Goal: Task Accomplishment & Management: Manage account settings

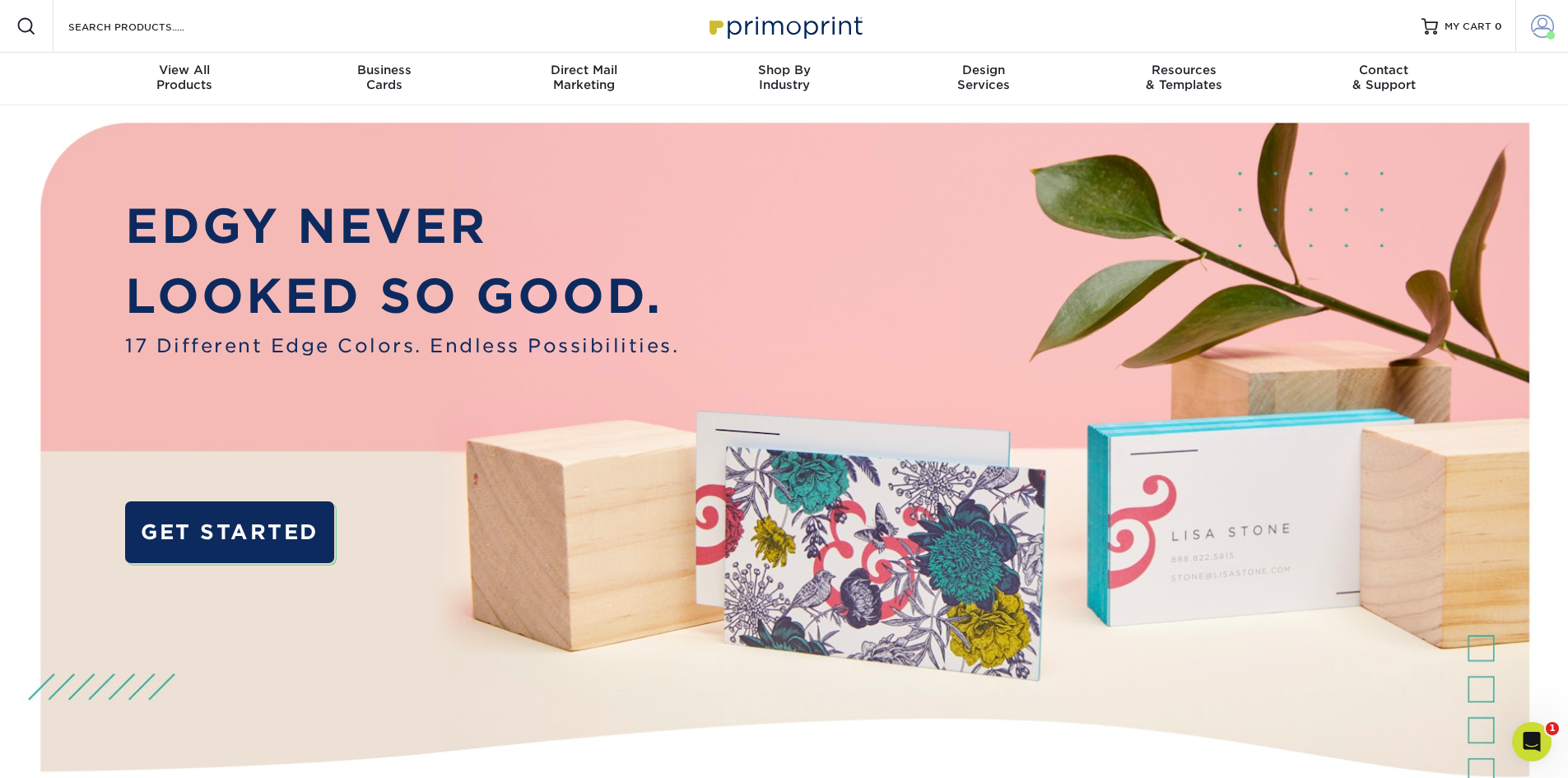
click at [1537, 28] on span at bounding box center [1542, 27] width 23 height 23
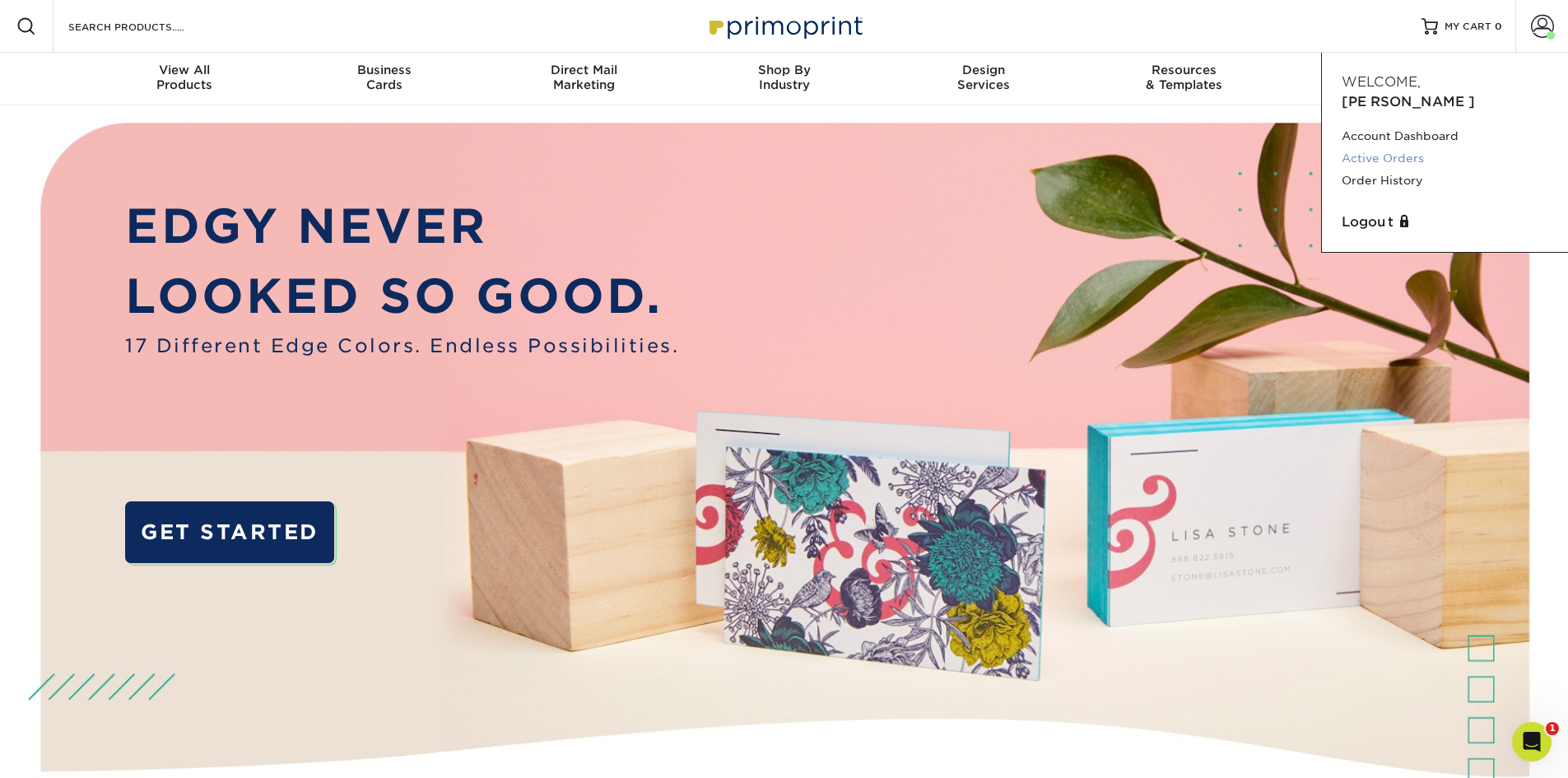
click at [1418, 147] on link "Active Orders" at bounding box center [1444, 158] width 206 height 22
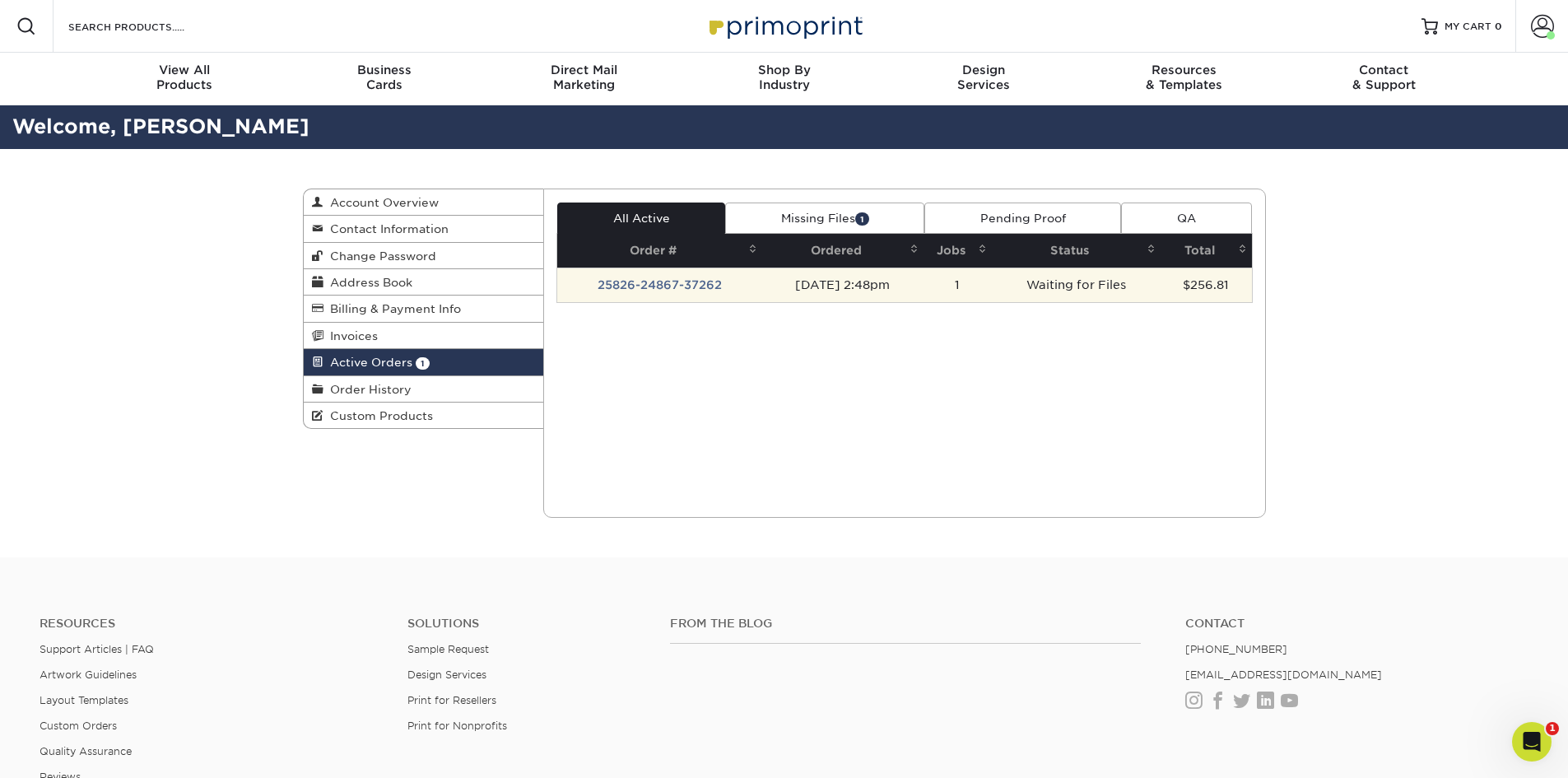
click at [681, 283] on td "25826-24867-37262" at bounding box center [659, 284] width 205 height 34
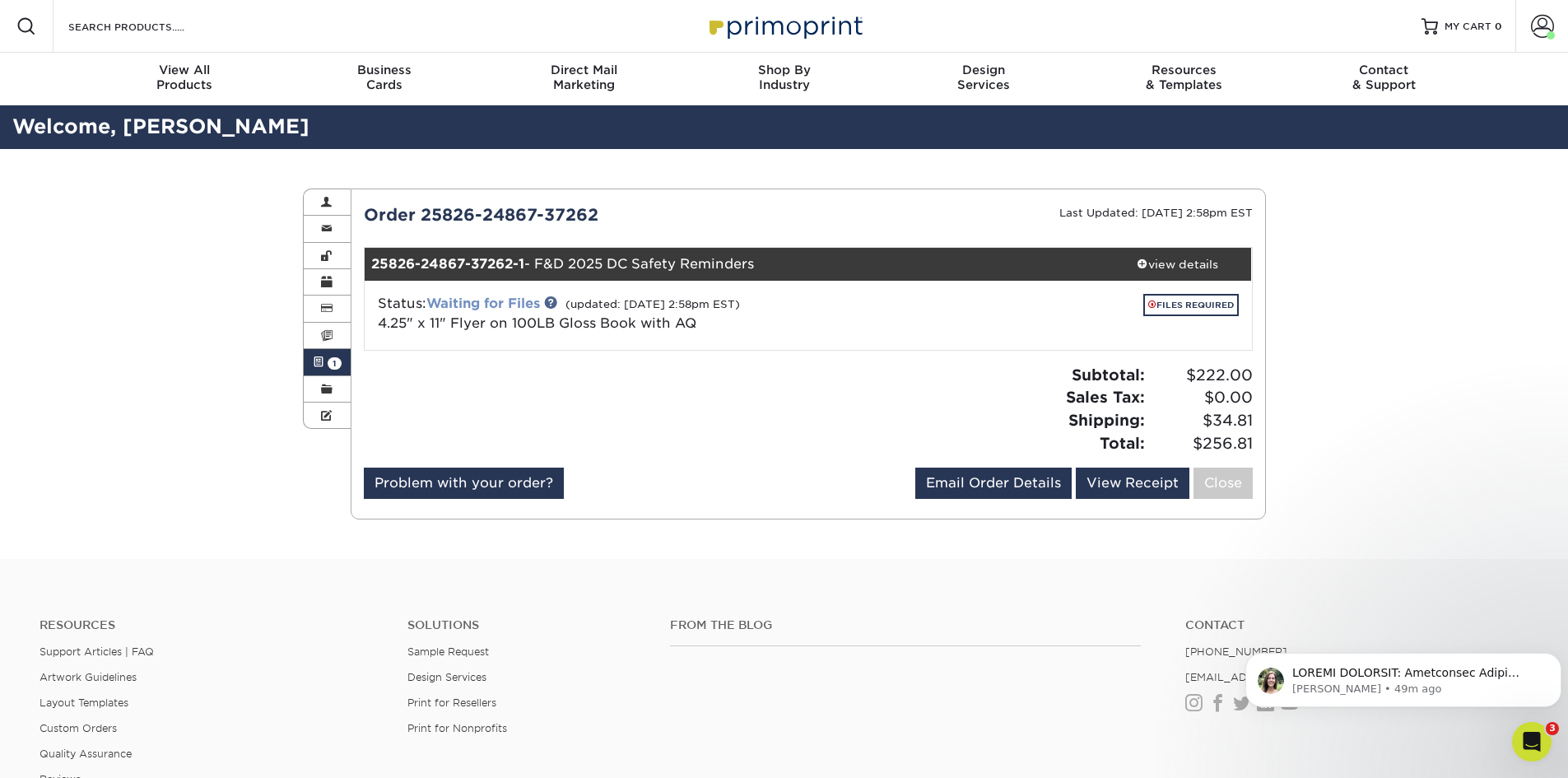
click at [493, 297] on link "Waiting for Files" at bounding box center [482, 303] width 113 height 15
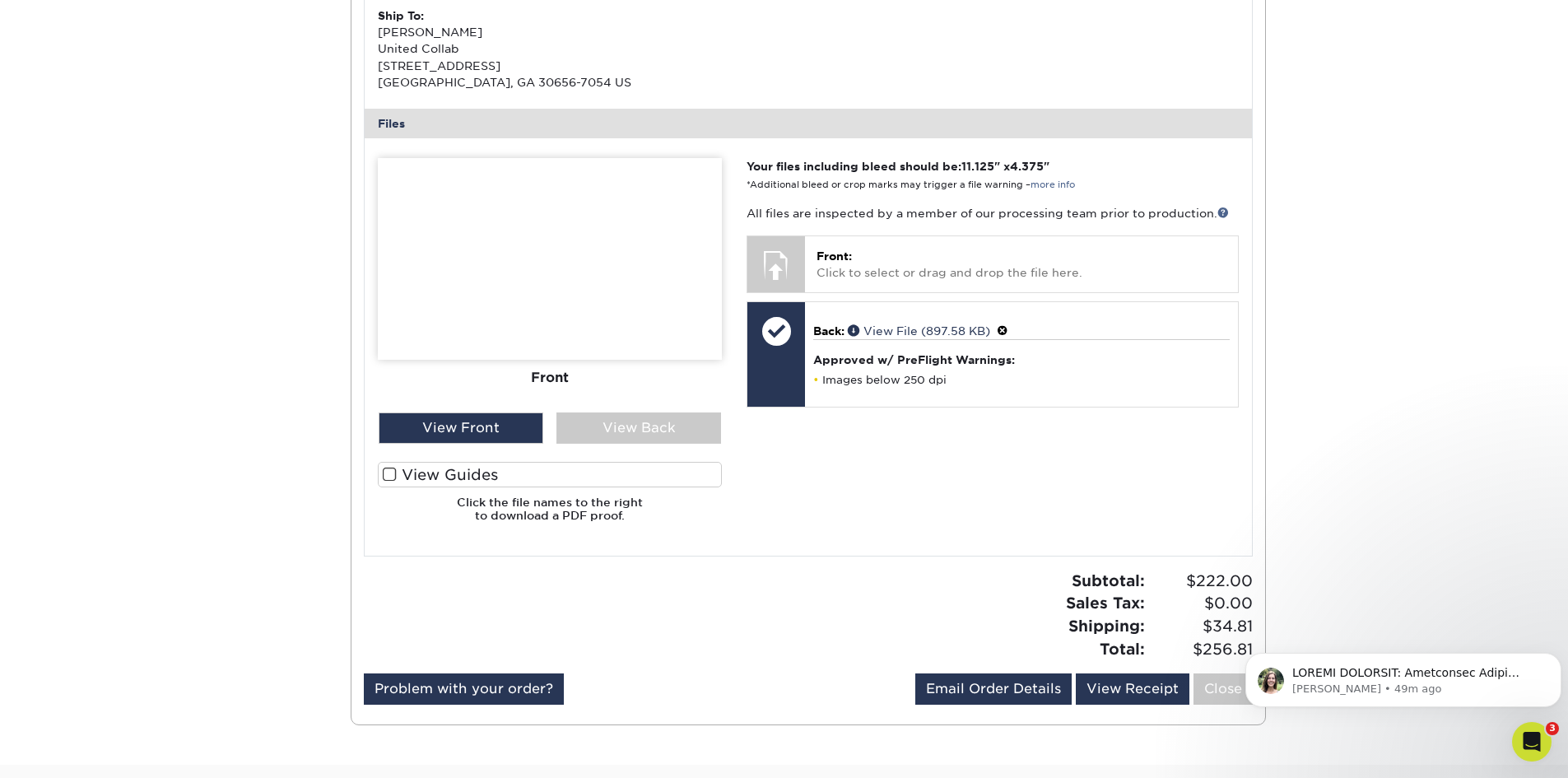
scroll to position [576, 0]
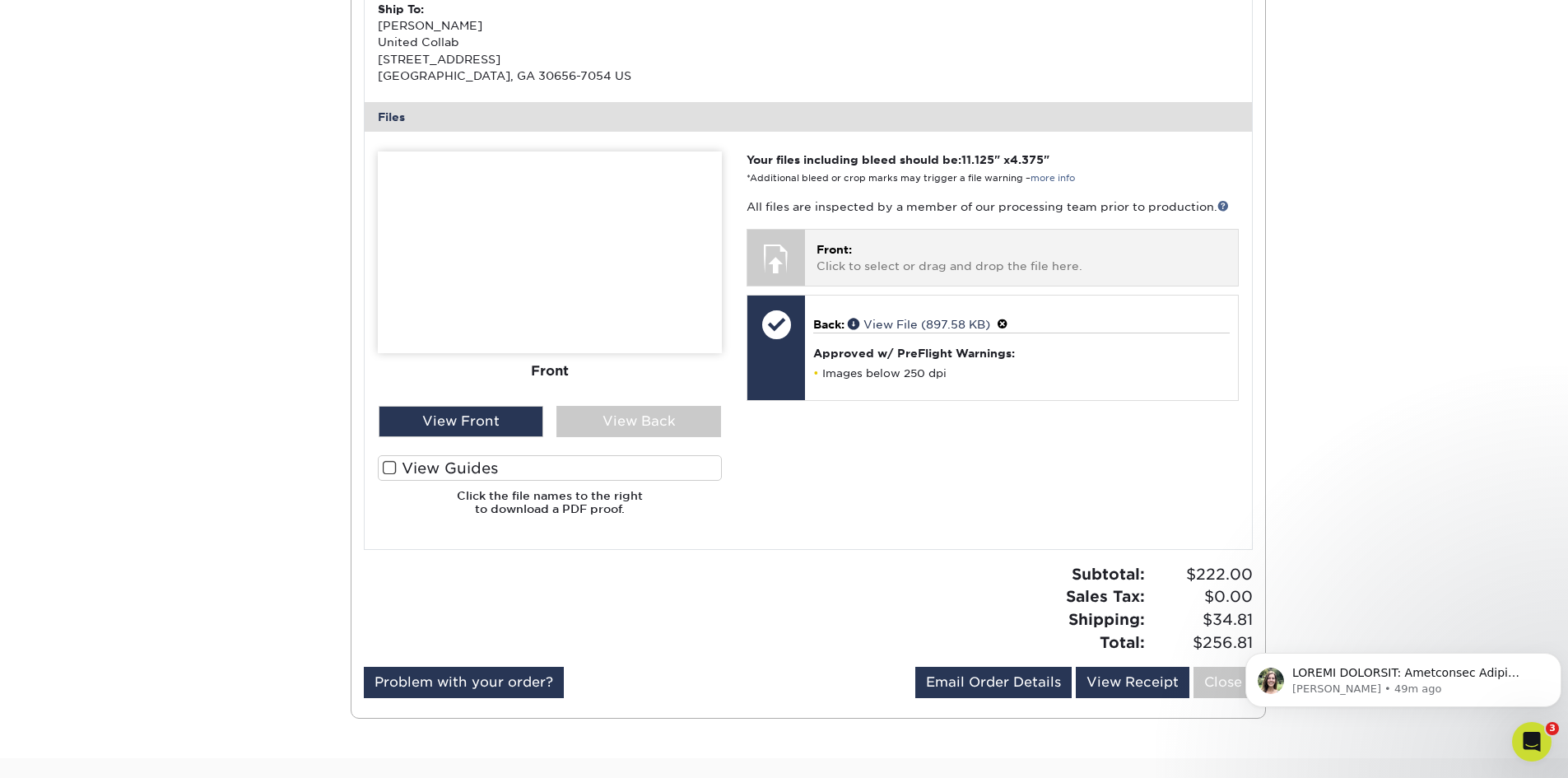
click at [922, 248] on p "Front: Click to select or drag and drop the file here." at bounding box center [1021, 257] width 409 height 33
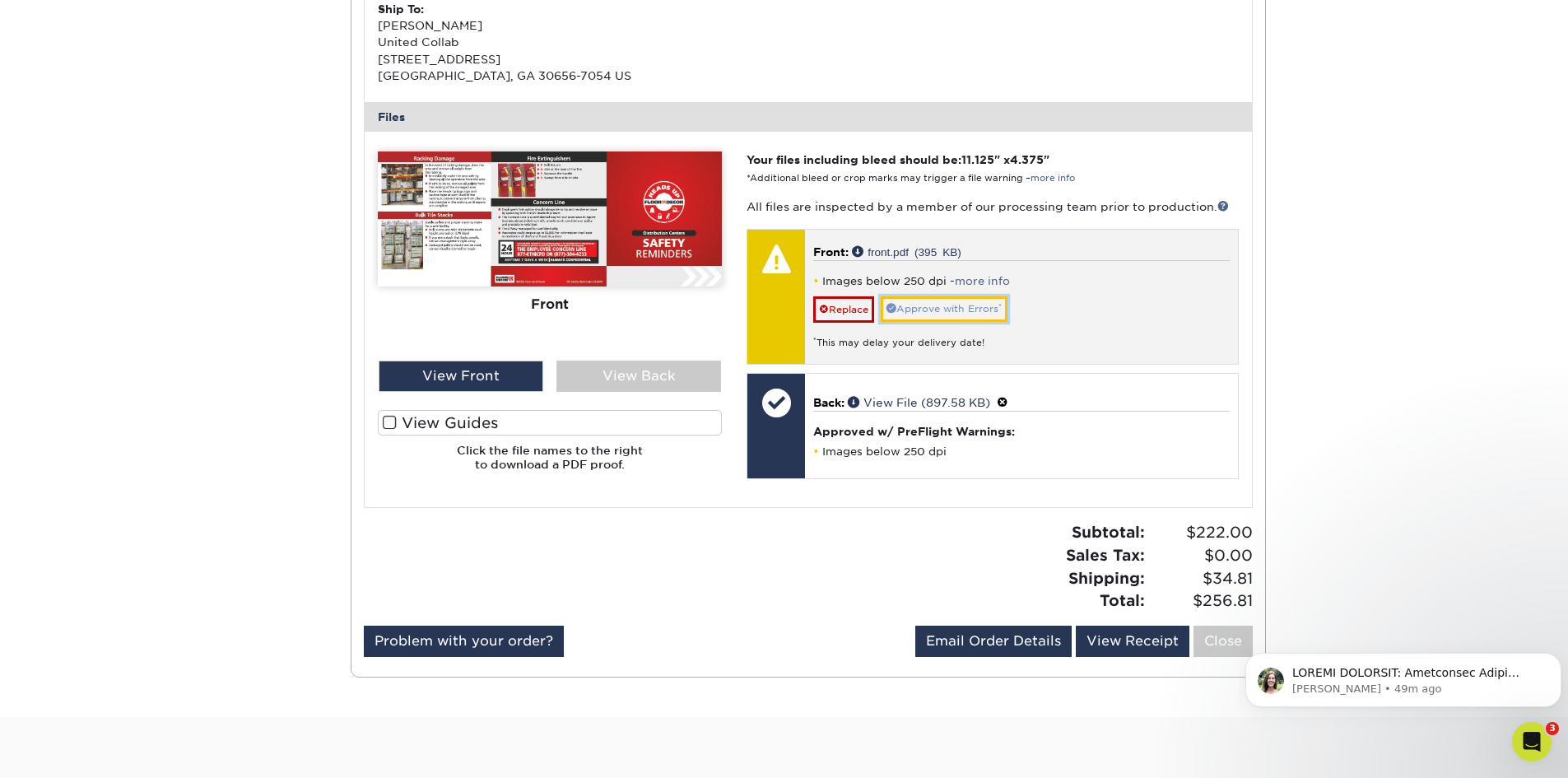
click at [973, 307] on link "Approve with Errors *" at bounding box center [944, 308] width 127 height 26
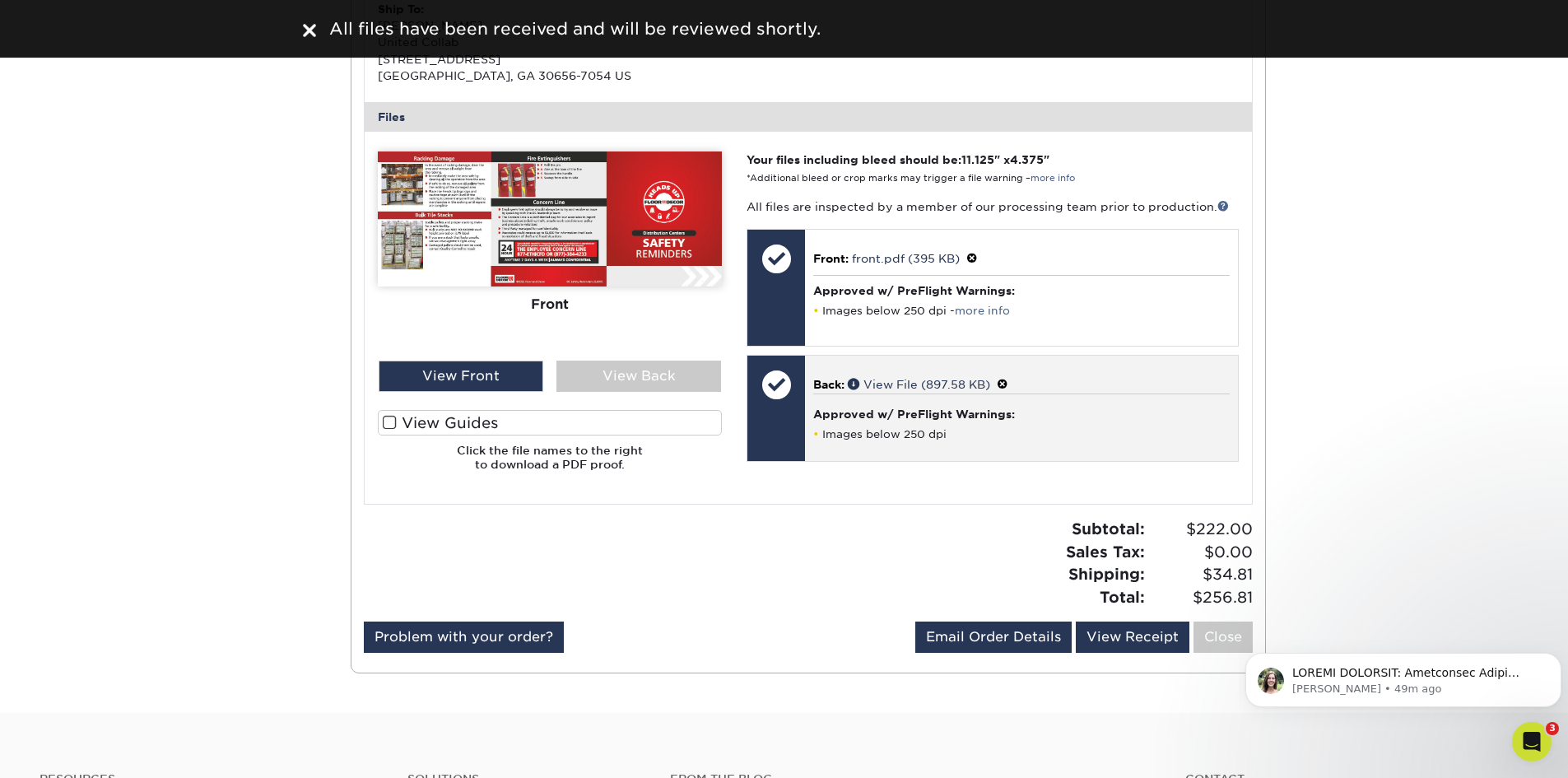
click at [1005, 384] on span at bounding box center [1003, 384] width 11 height 13
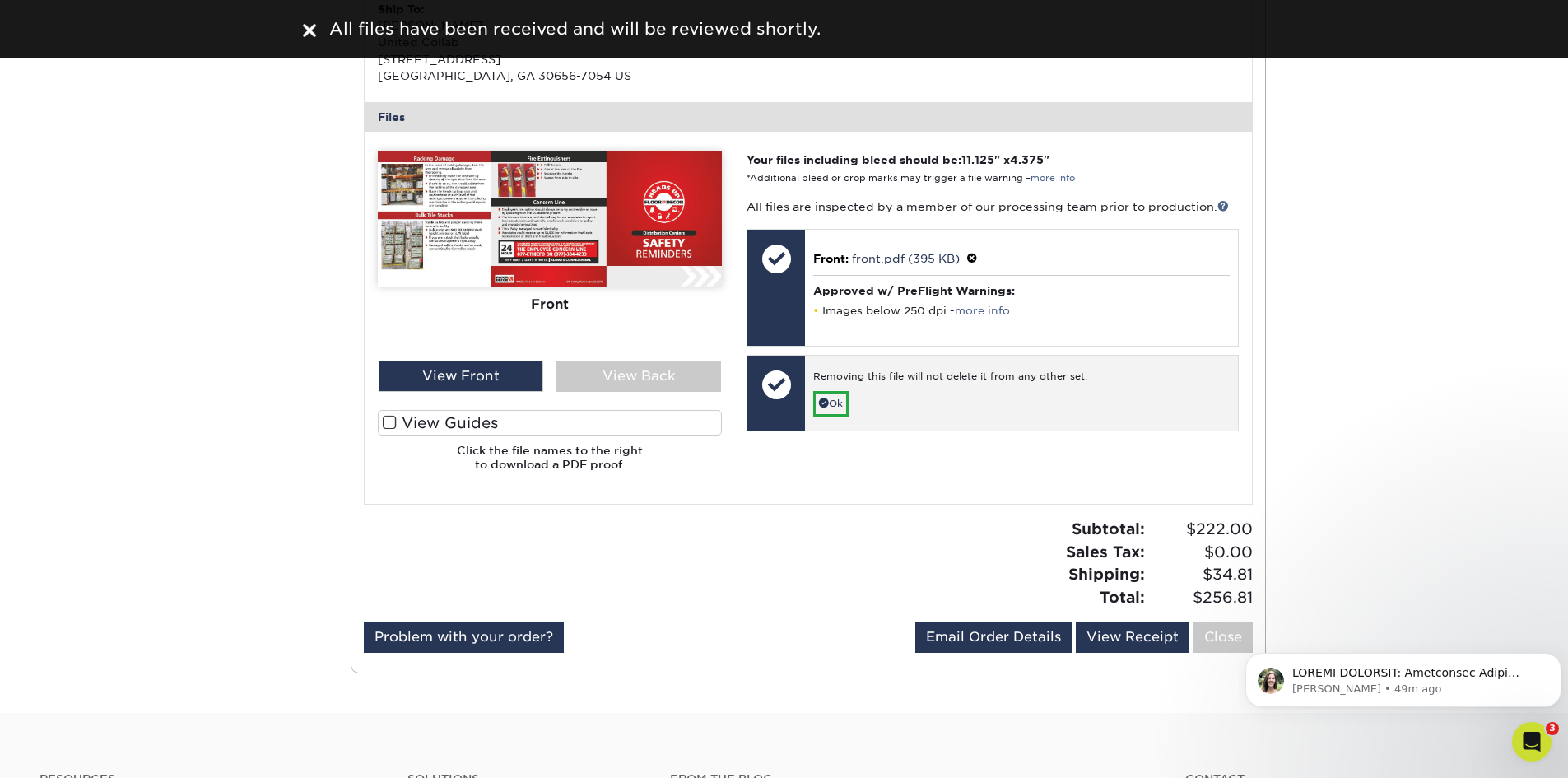
click at [1000, 385] on div "Removing this file will not delete it from any other set." at bounding box center [1021, 379] width 416 height 21
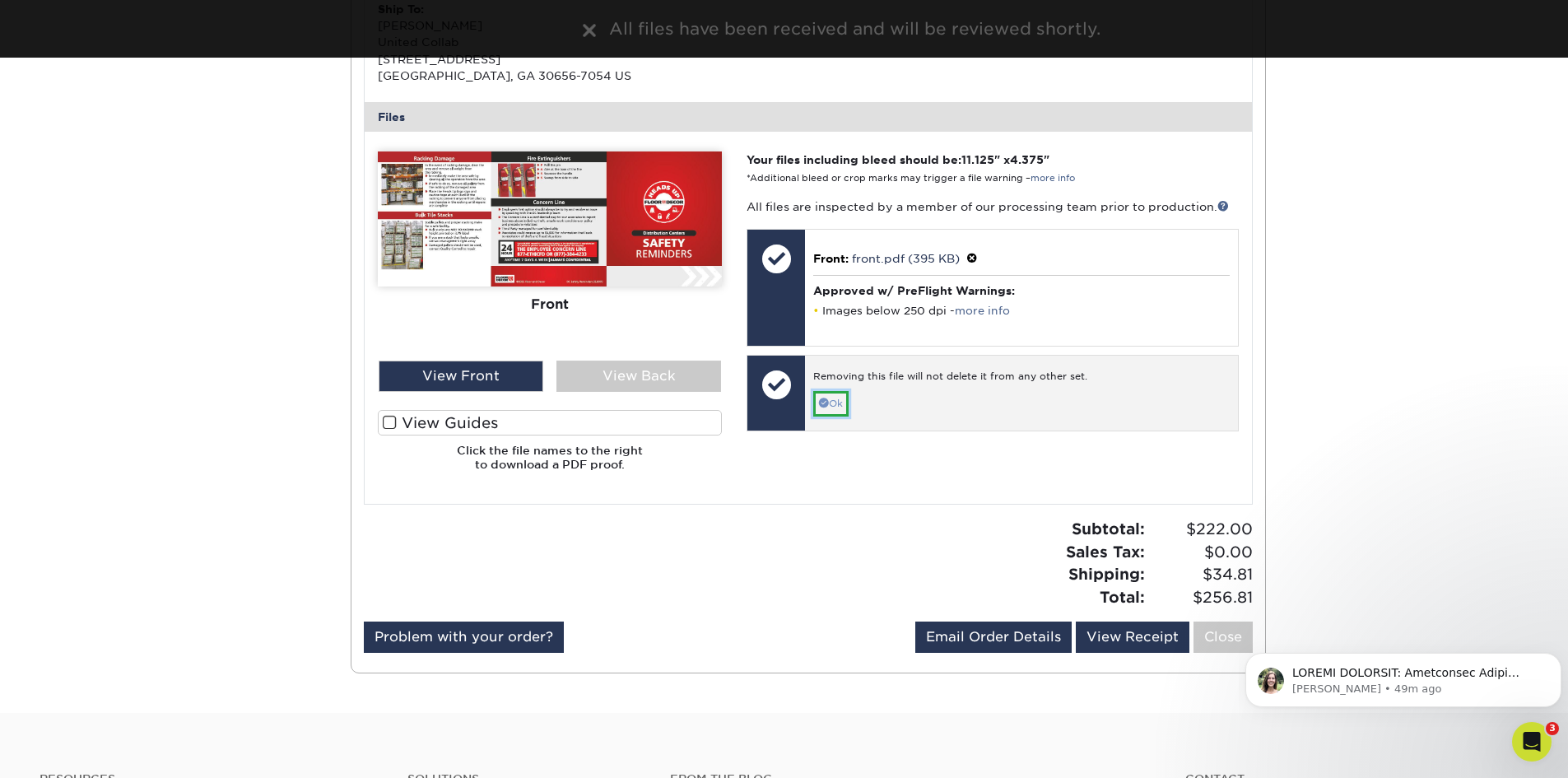
click at [842, 406] on link "Ok" at bounding box center [831, 403] width 35 height 26
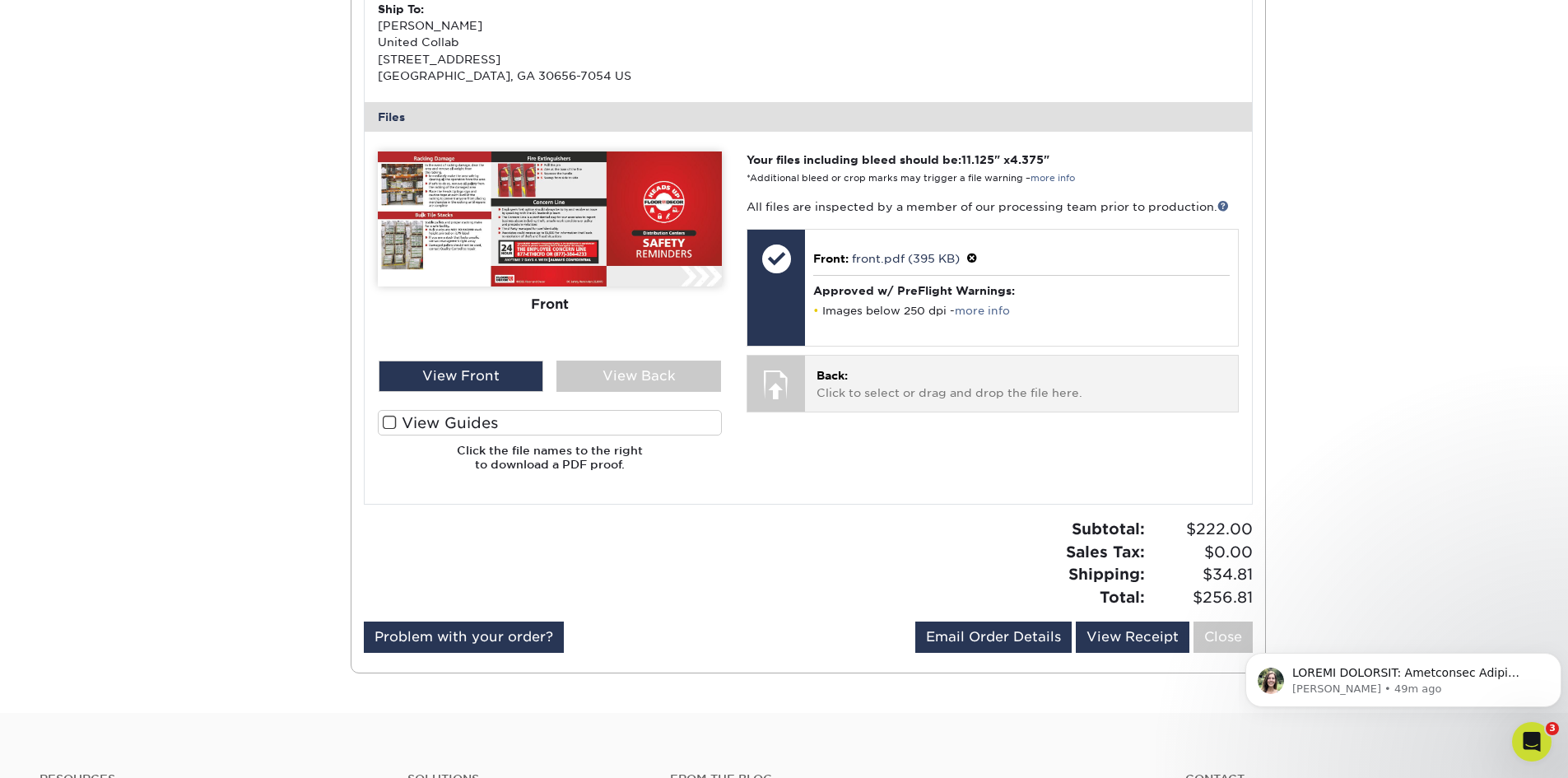
click at [856, 388] on p "Back: Click to select or drag and drop the file here." at bounding box center [1021, 383] width 409 height 33
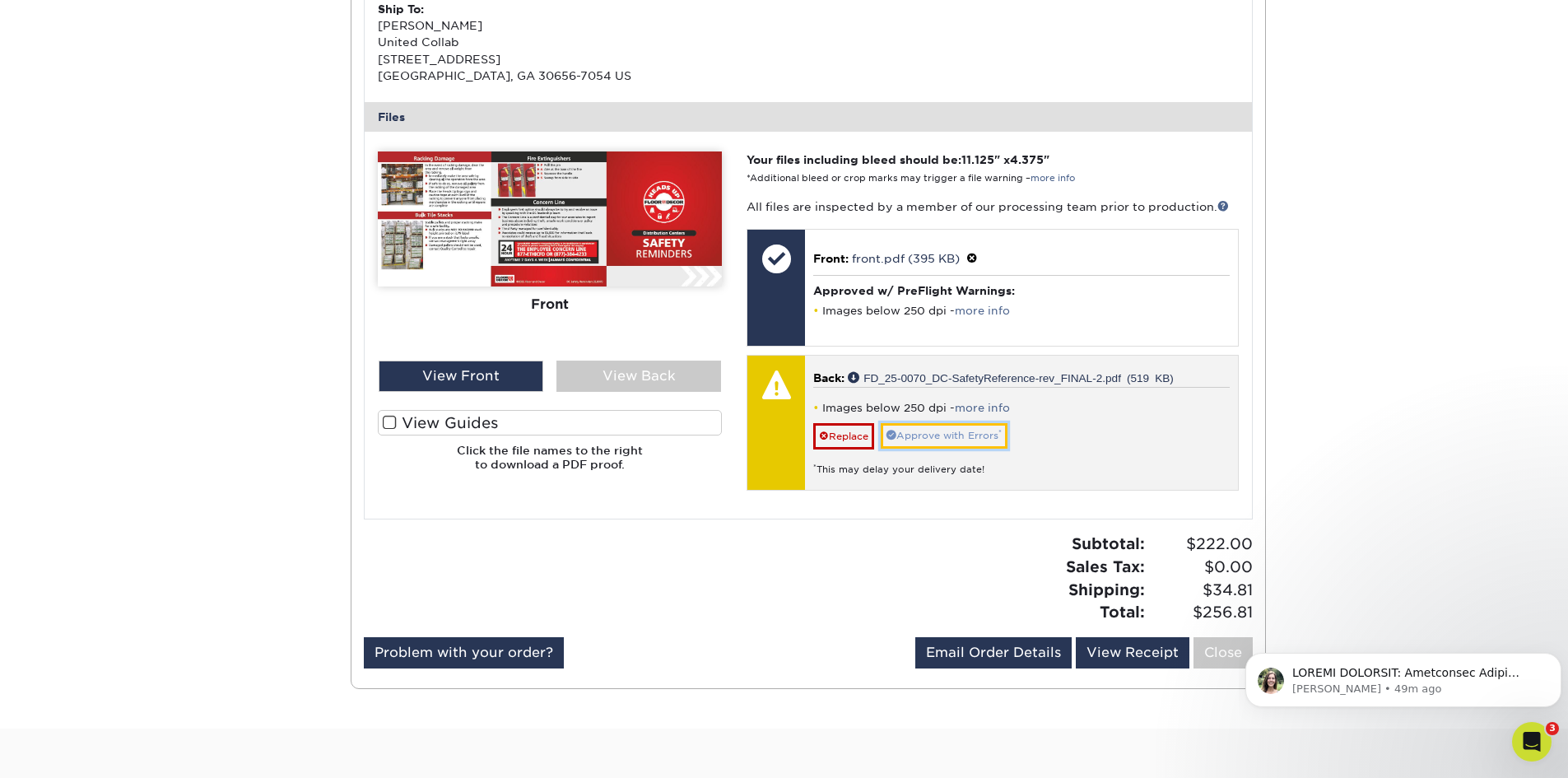
click at [941, 442] on link "Approve with Errors *" at bounding box center [944, 436] width 127 height 26
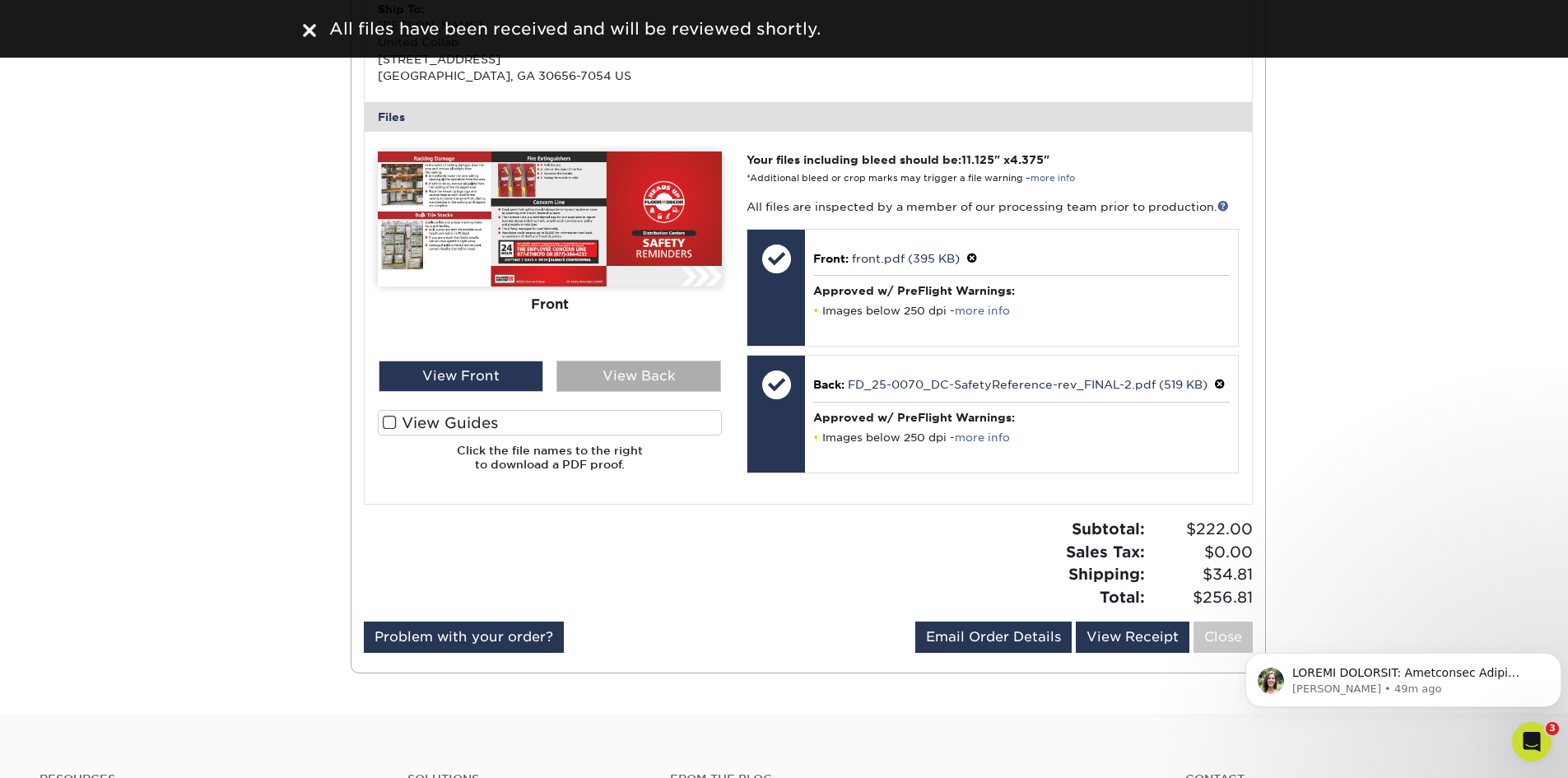
click at [655, 376] on div "View Back" at bounding box center [638, 376] width 165 height 31
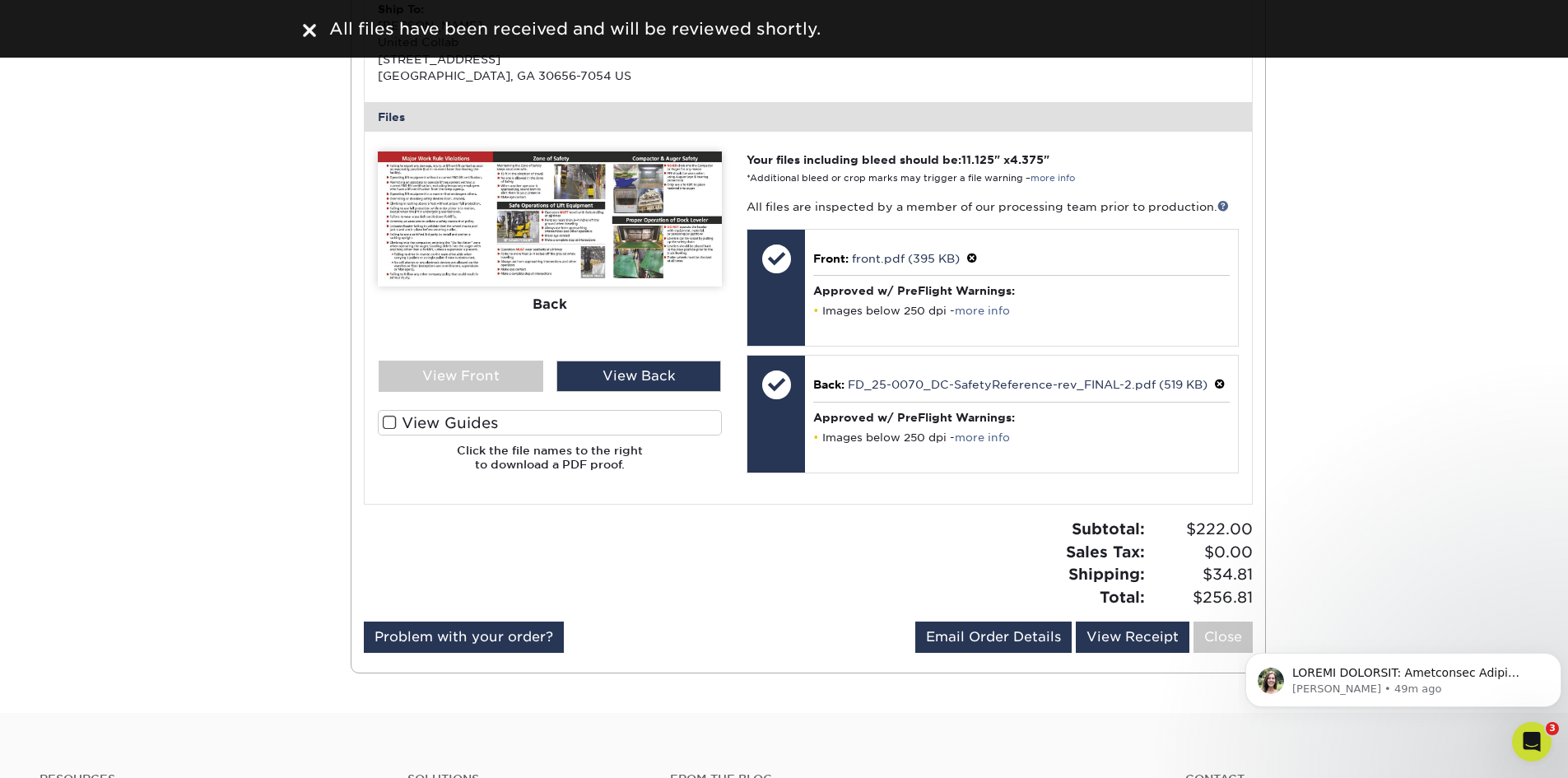
click at [394, 418] on span at bounding box center [389, 422] width 14 height 15
click at [0, 0] on input "View Guides" at bounding box center [0, 0] width 0 height 0
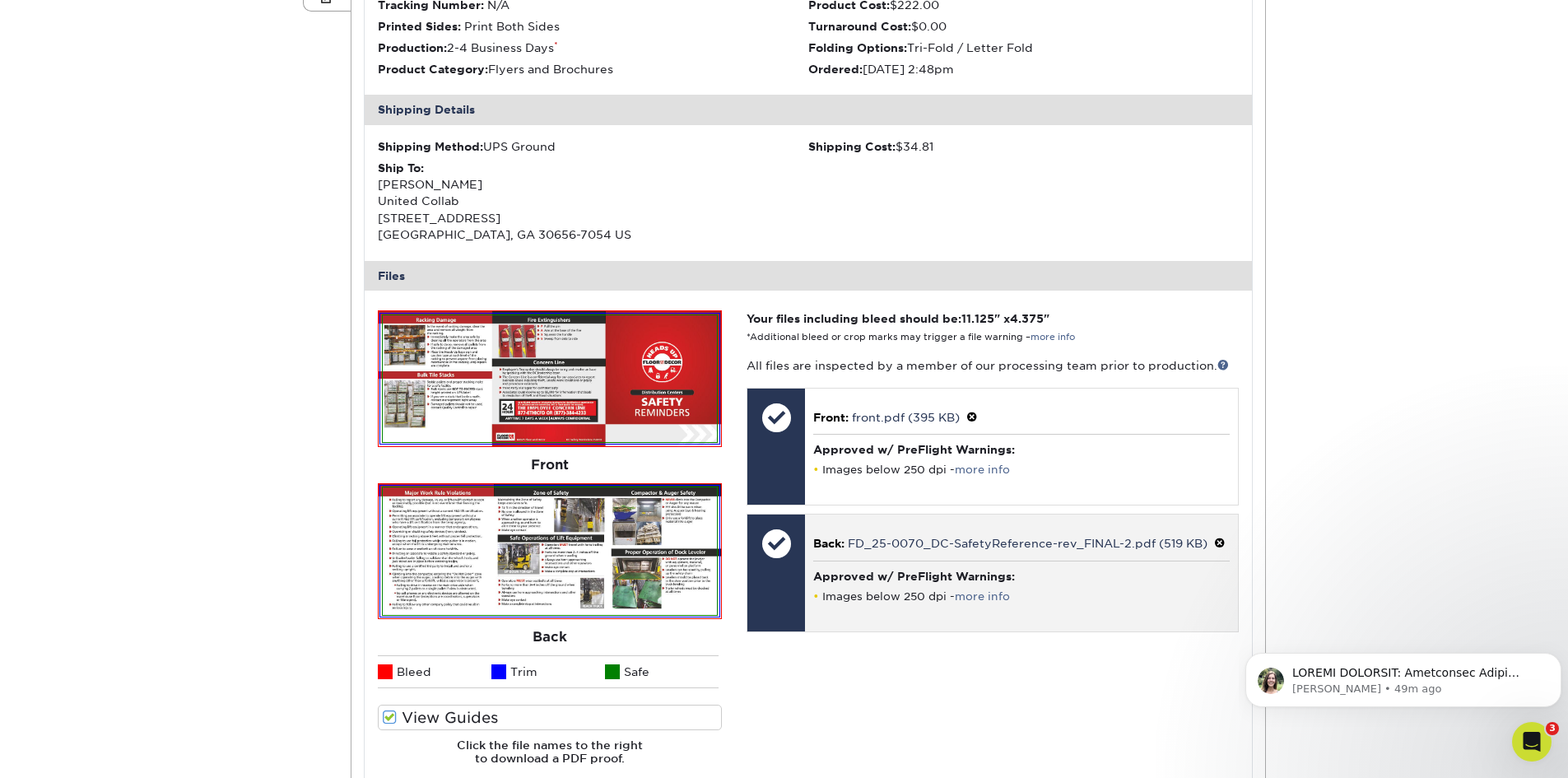
scroll to position [494, 0]
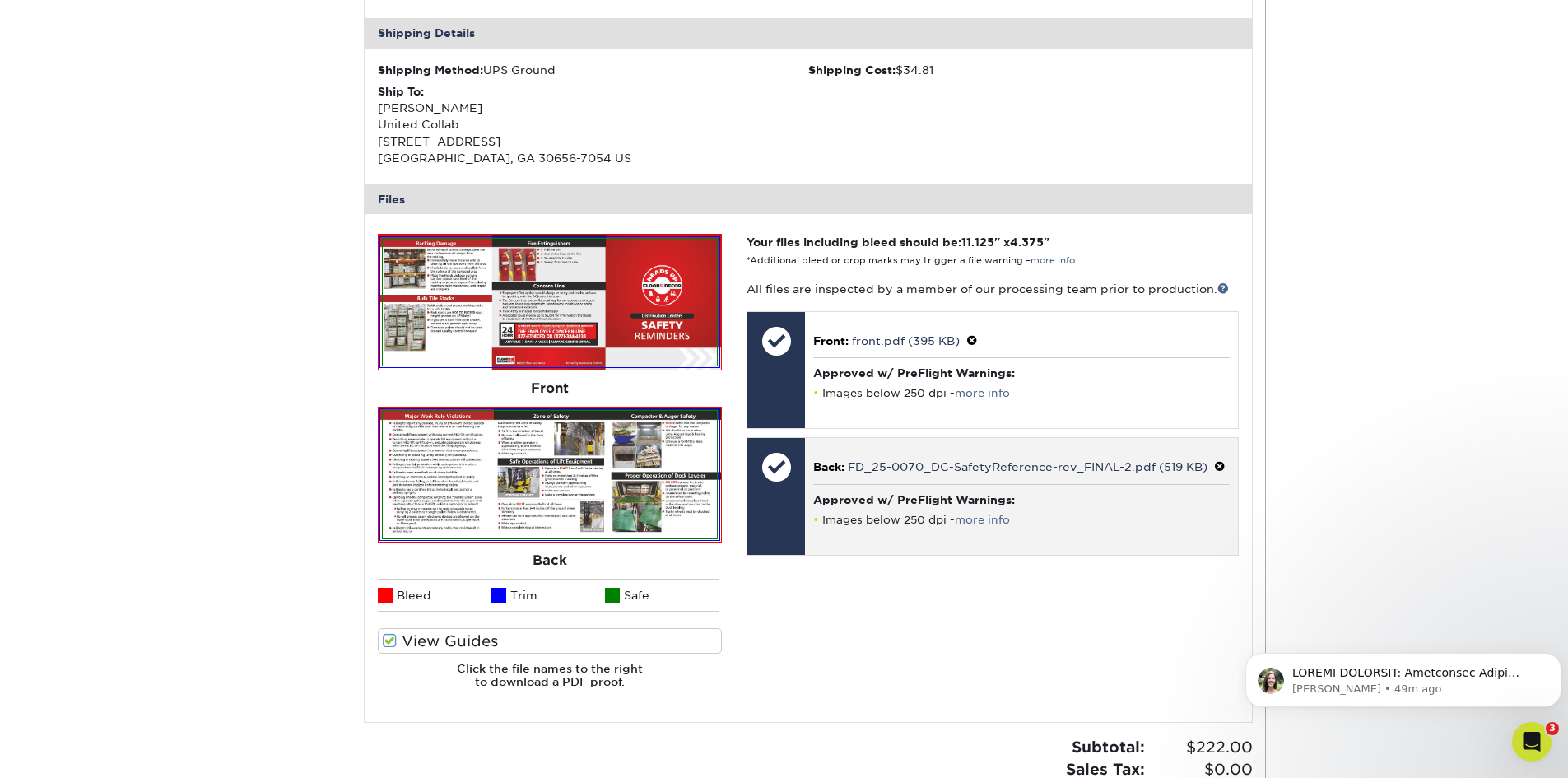
click at [766, 473] on div at bounding box center [776, 466] width 58 height 58
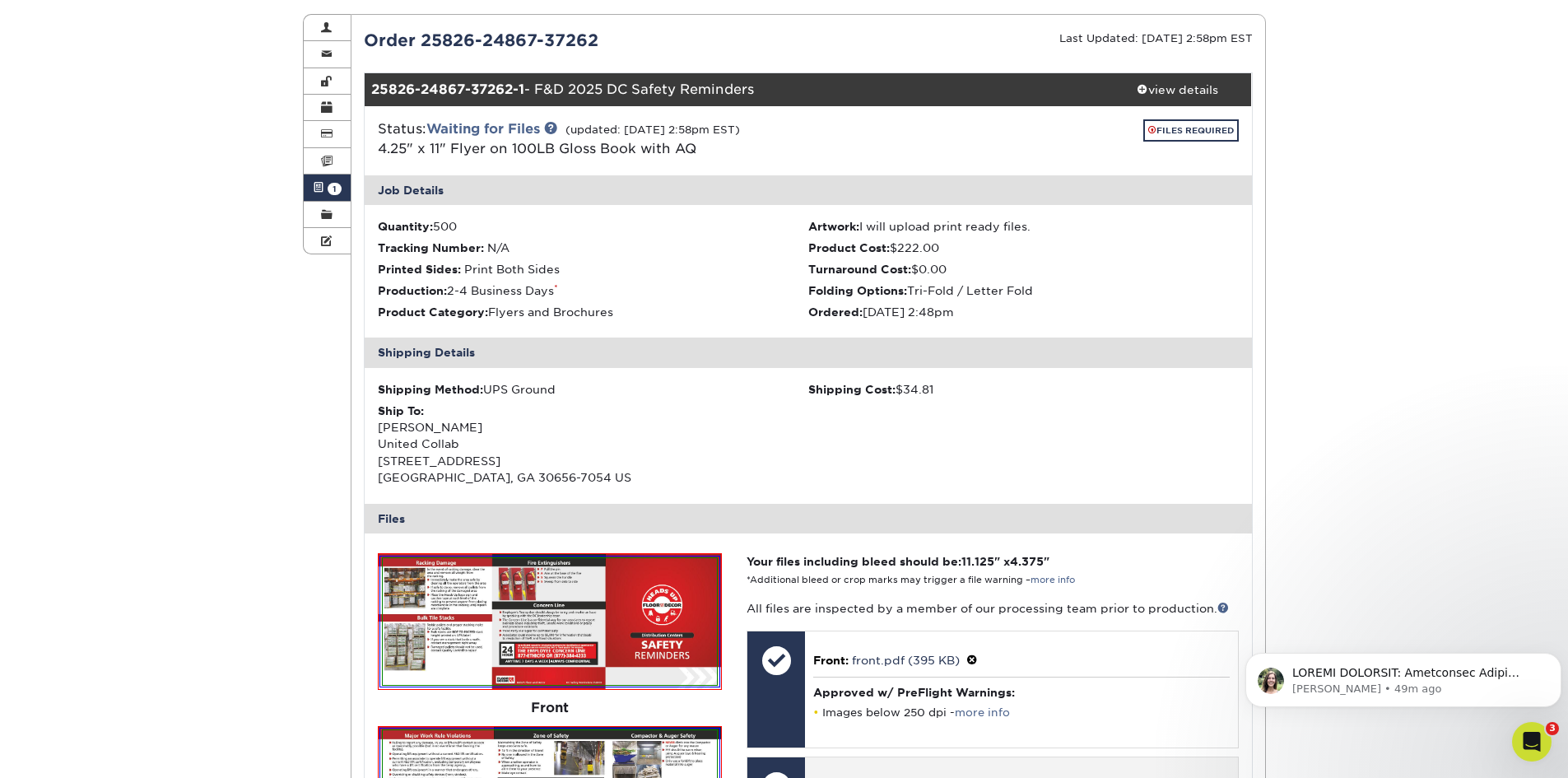
scroll to position [165, 0]
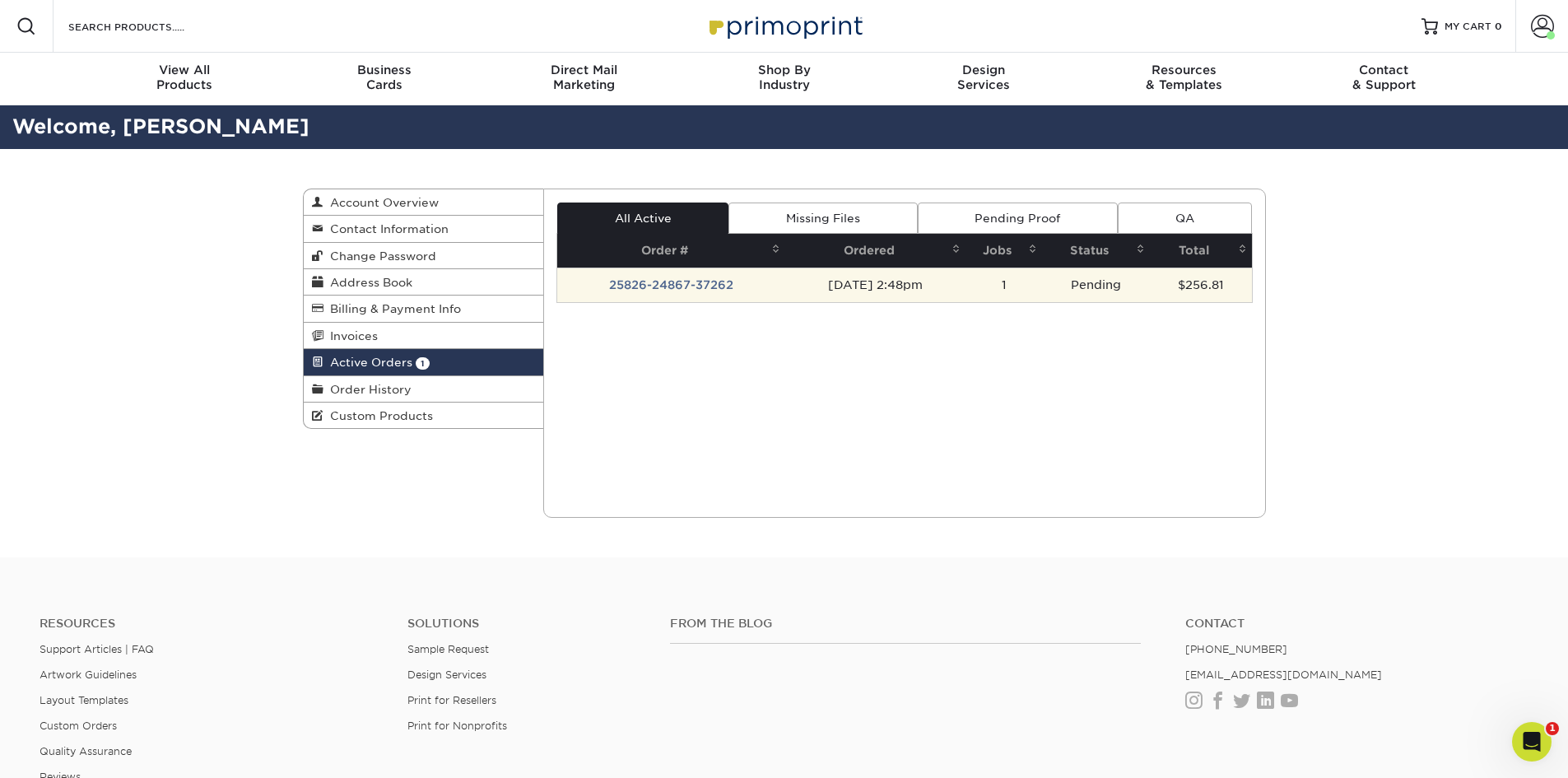
click at [755, 286] on td "25826-24867-37262" at bounding box center [672, 284] width 228 height 34
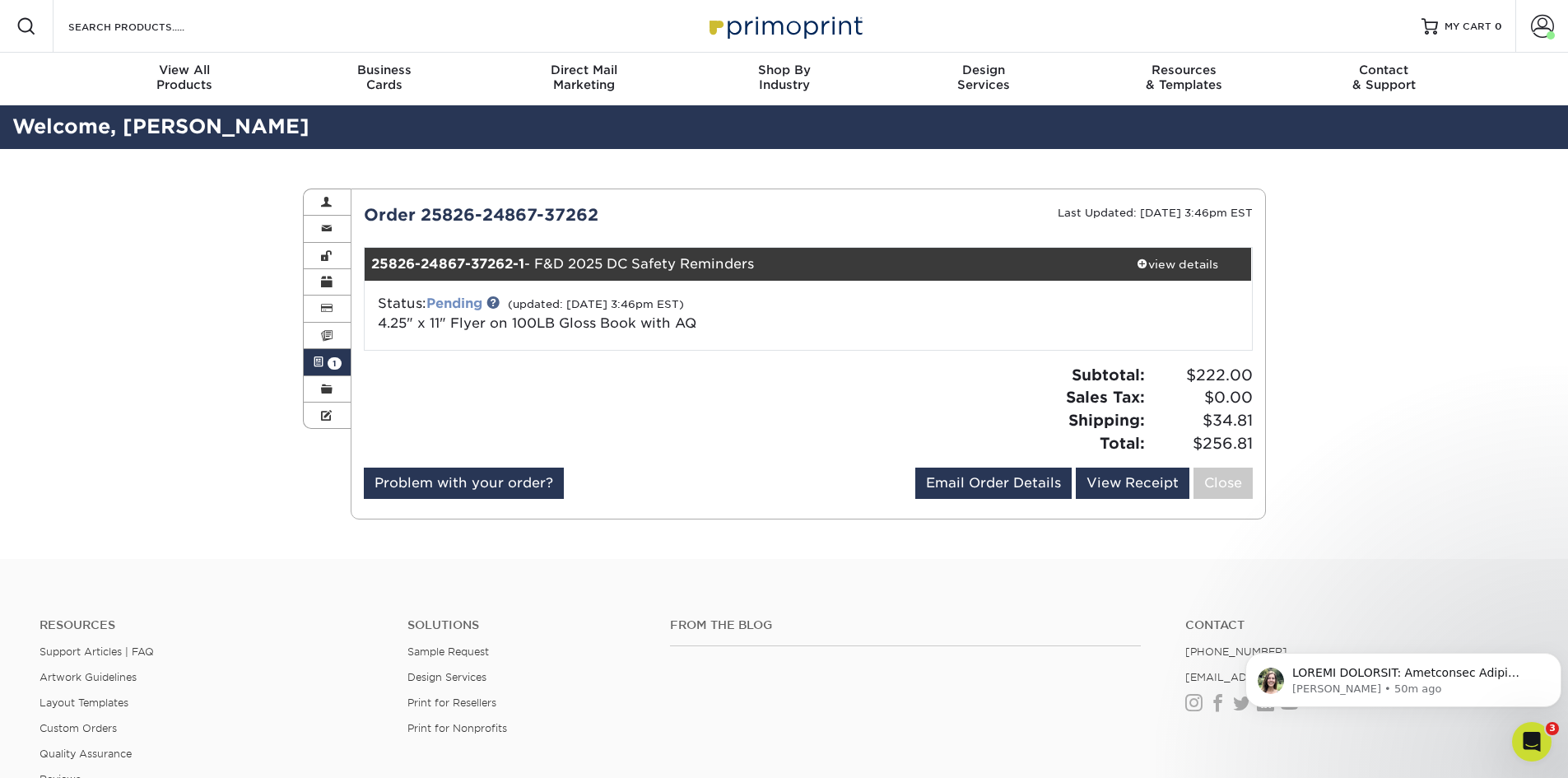
click at [461, 304] on link "Pending" at bounding box center [454, 303] width 56 height 15
